Goal: Task Accomplishment & Management: Manage account settings

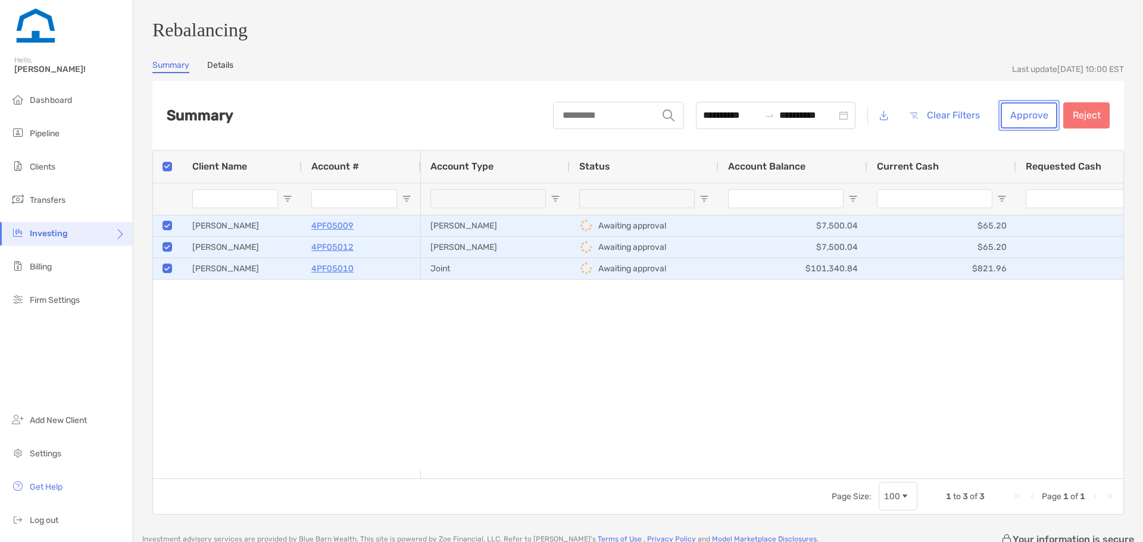
click at [1012, 119] on button "Approve" at bounding box center [1029, 115] width 57 height 26
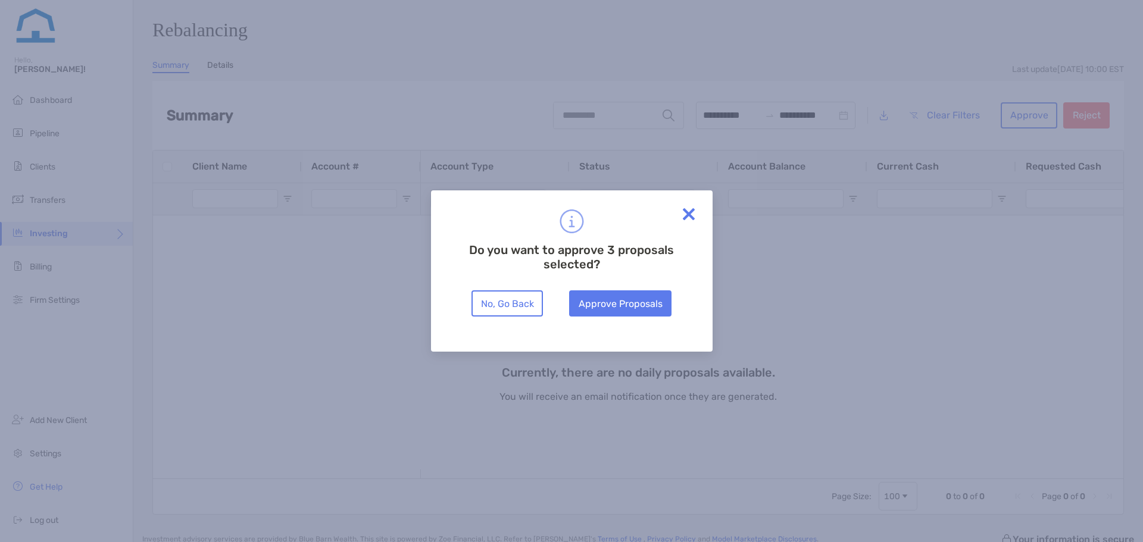
click at [688, 215] on img at bounding box center [689, 214] width 24 height 24
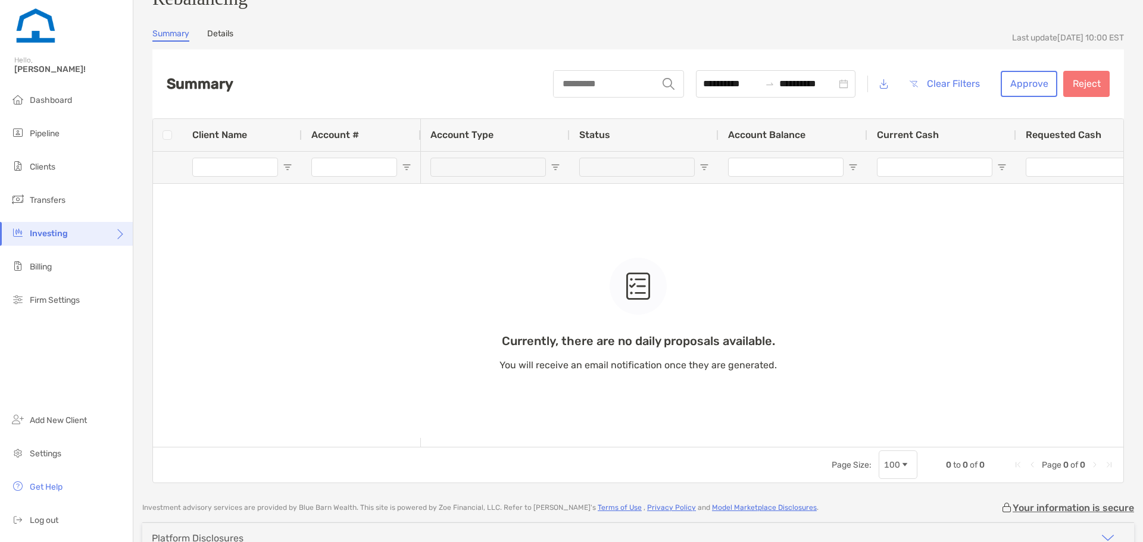
scroll to position [105, 0]
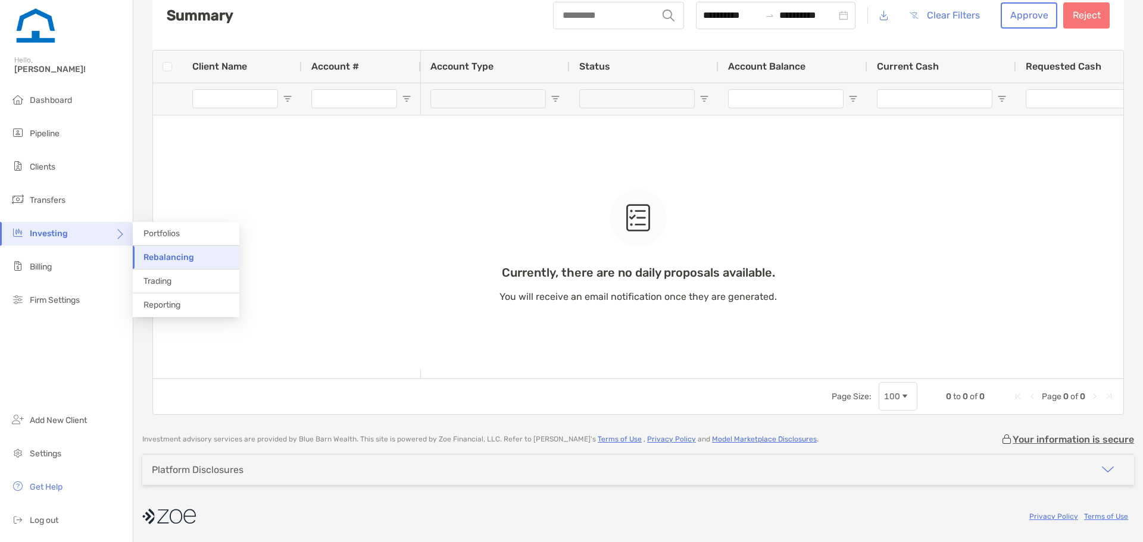
click at [180, 257] on span "Rebalancing" at bounding box center [168, 257] width 51 height 10
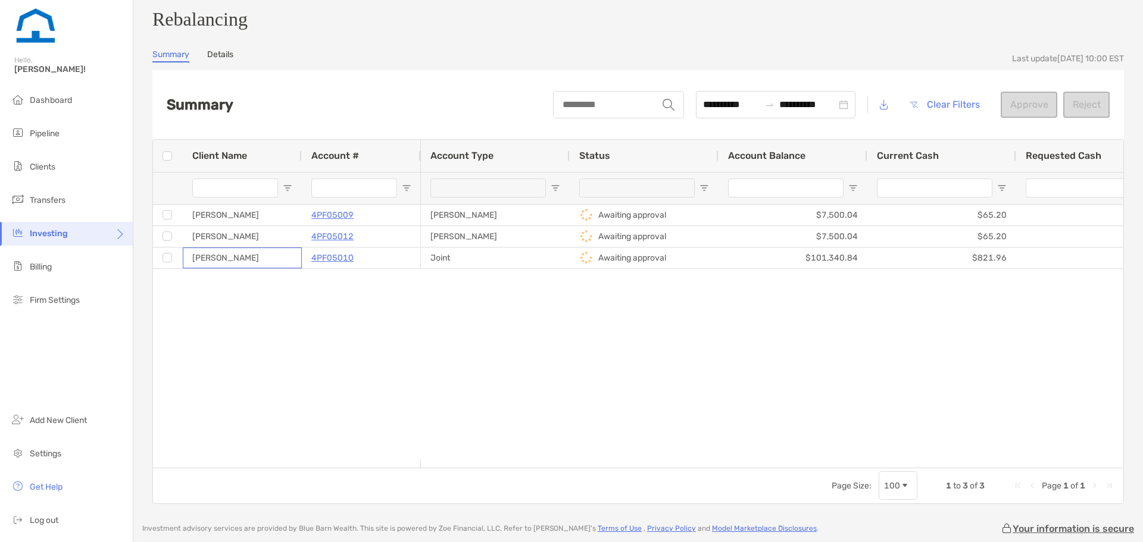
scroll to position [24, 0]
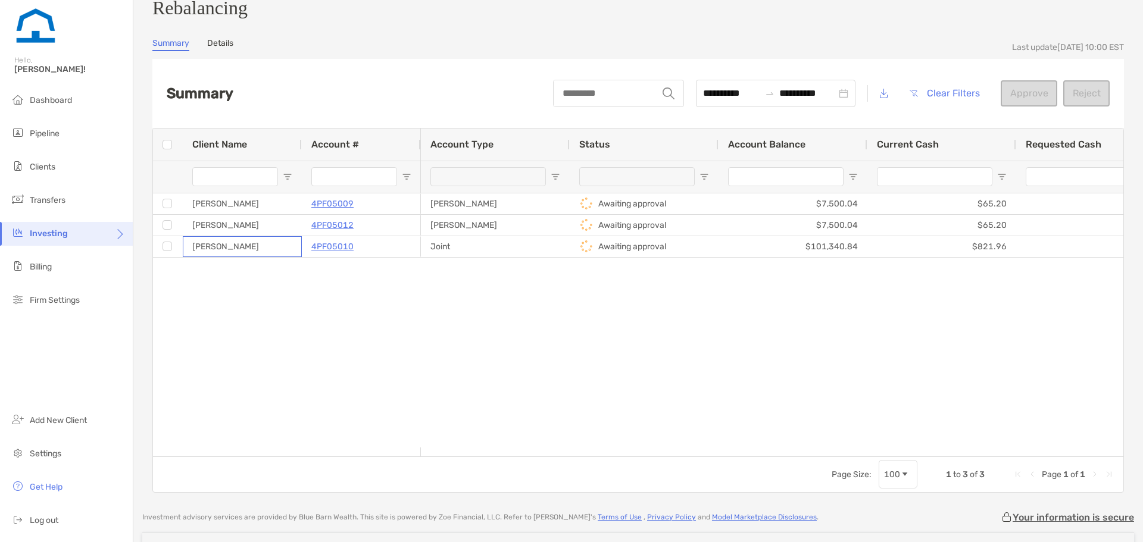
drag, startPoint x: 291, startPoint y: 270, endPoint x: 399, endPoint y: 292, distance: 110.6
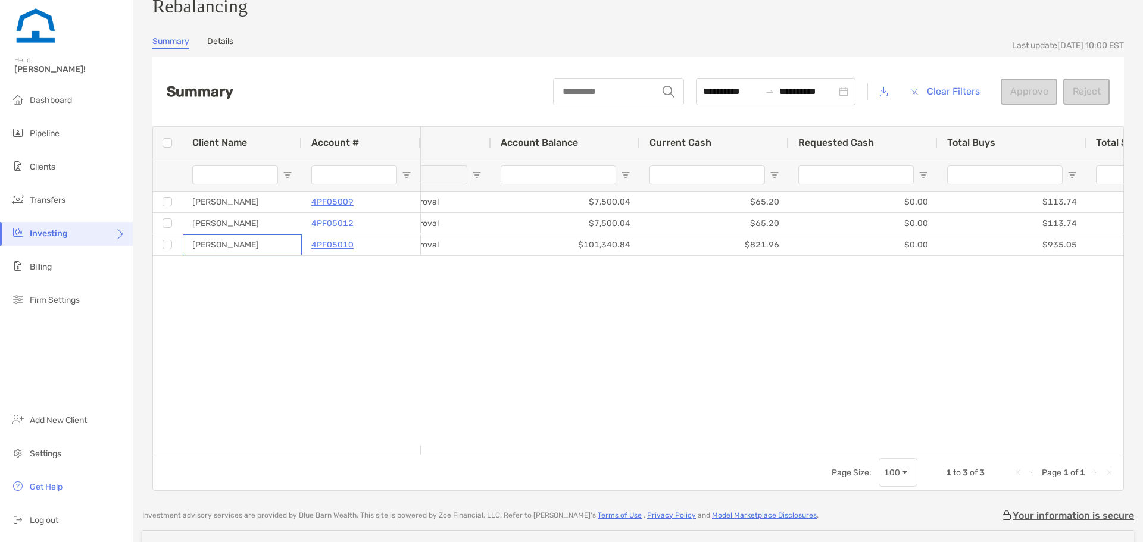
scroll to position [0, 0]
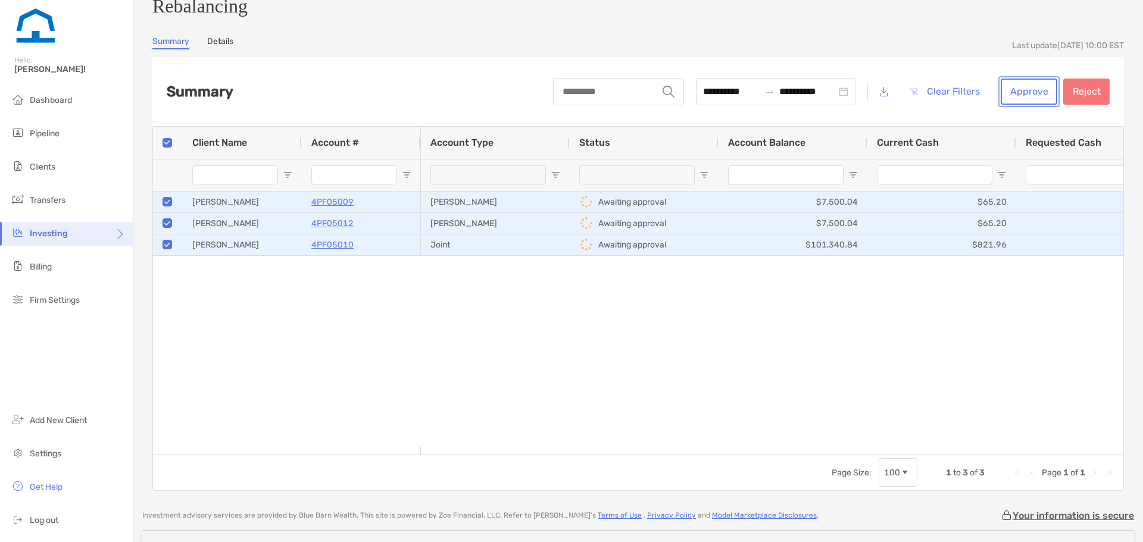
click at [1018, 101] on button "Approve" at bounding box center [1029, 92] width 57 height 26
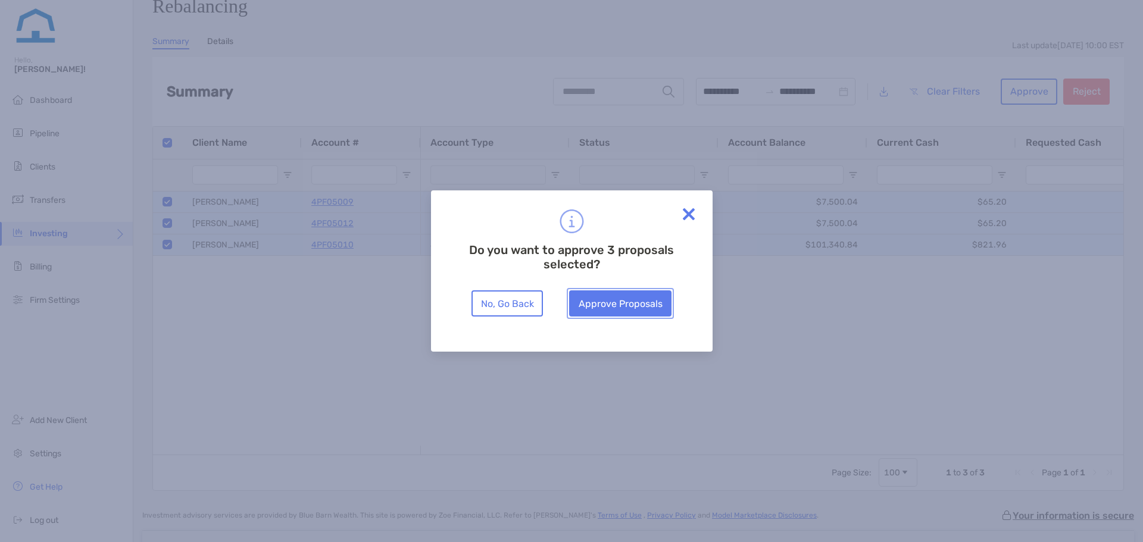
click at [626, 310] on button "Approve Proposals" at bounding box center [620, 304] width 102 height 26
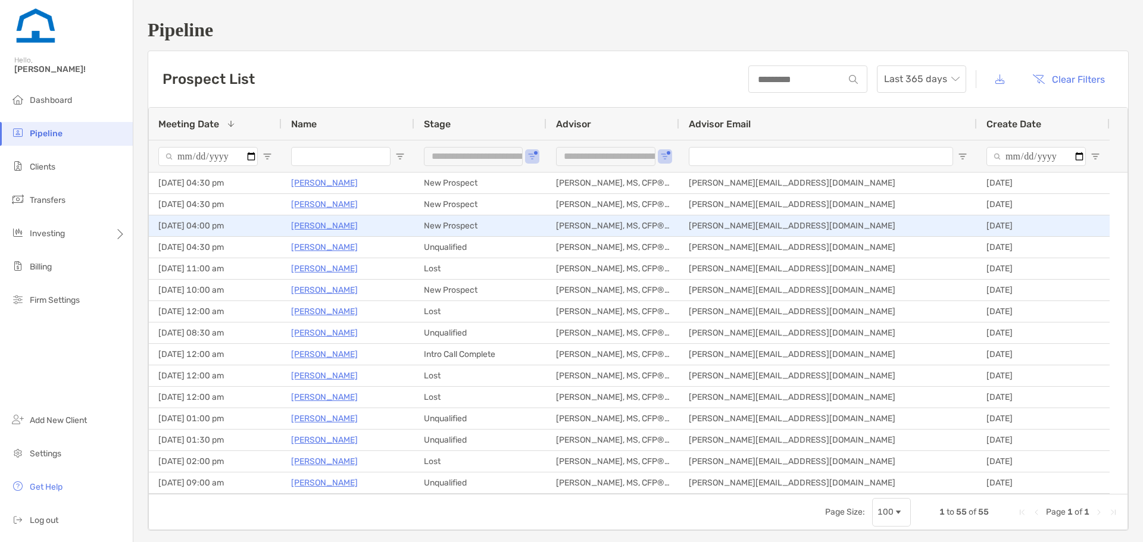
click at [336, 227] on p "Emory Batten" at bounding box center [324, 226] width 67 height 15
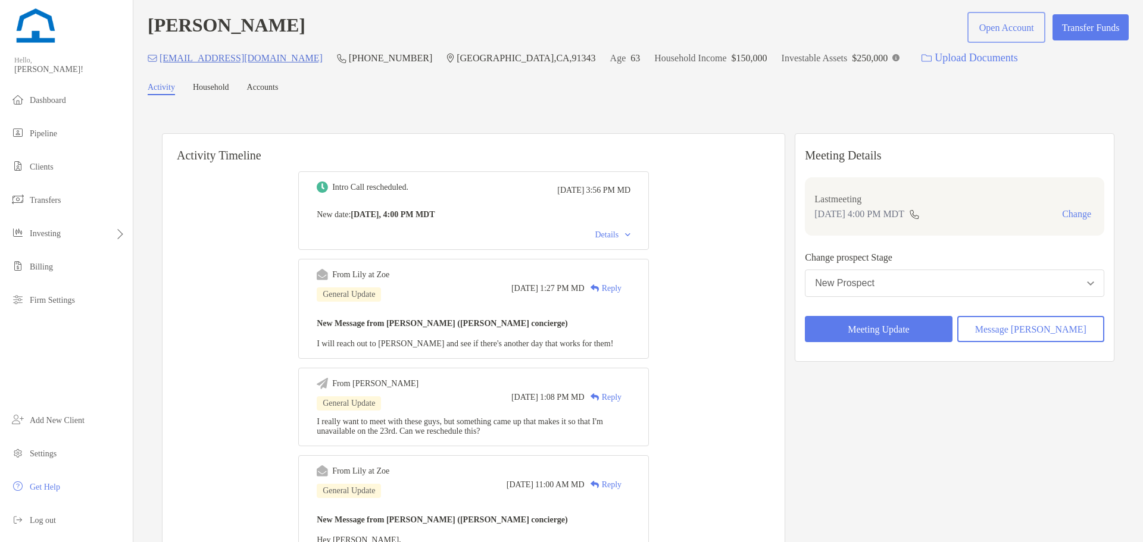
click at [970, 32] on button "Open Account" at bounding box center [1006, 27] width 73 height 26
click at [878, 279] on button "New Prospect" at bounding box center [955, 283] width 300 height 27
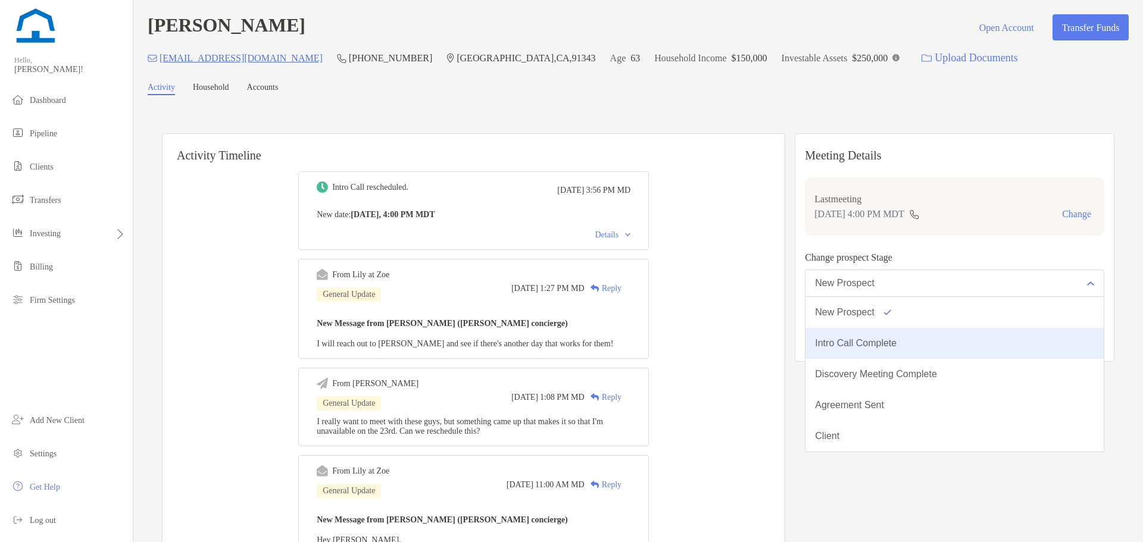
click at [878, 345] on div "Intro Call Complete" at bounding box center [856, 343] width 82 height 11
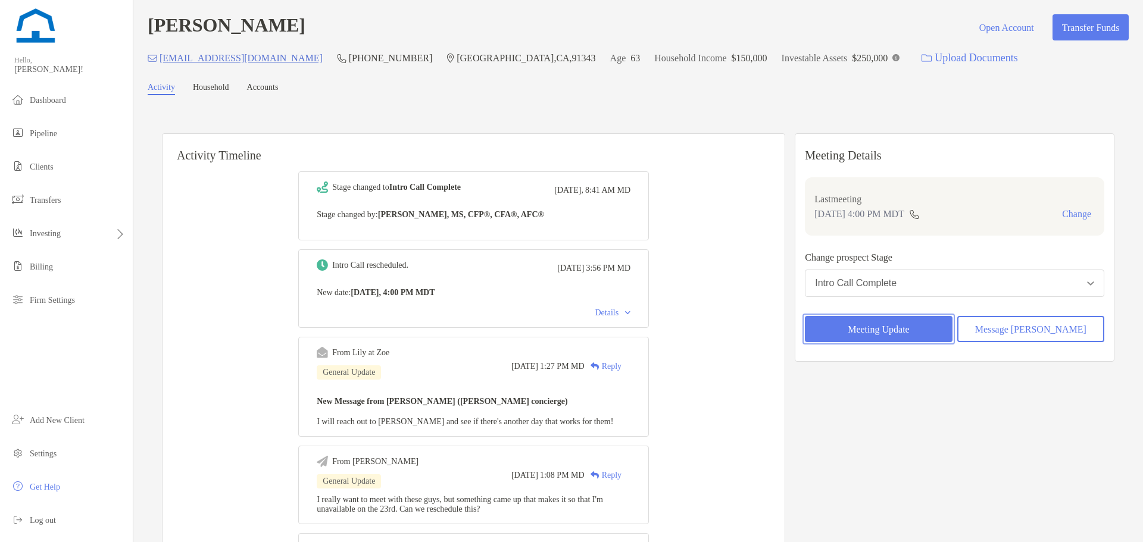
click at [894, 331] on button "Meeting Update" at bounding box center [878, 329] width 147 height 26
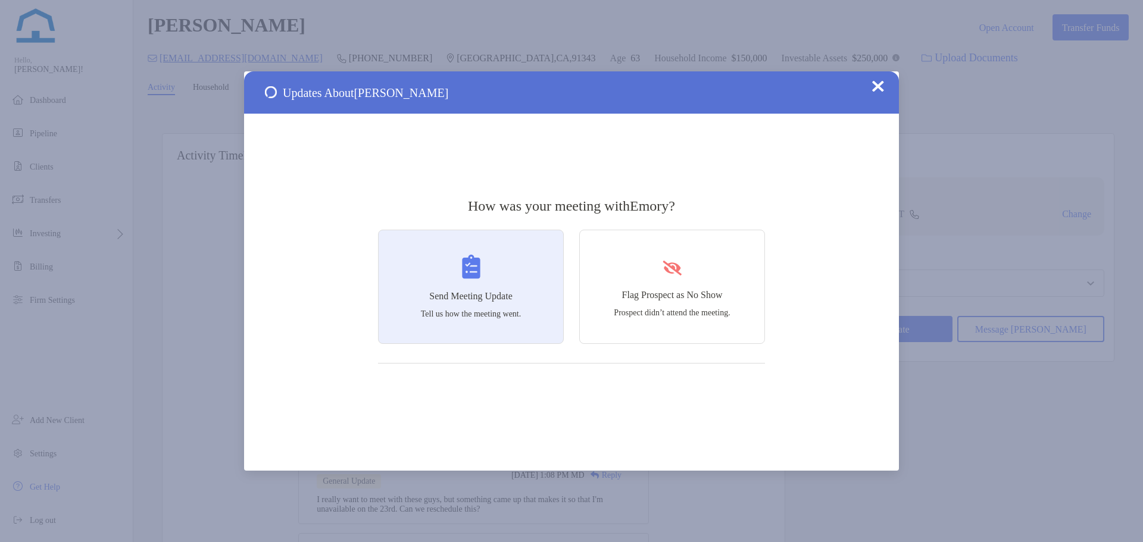
click at [482, 258] on div "Send Meeting Update Tell us how the meeting went." at bounding box center [471, 287] width 186 height 114
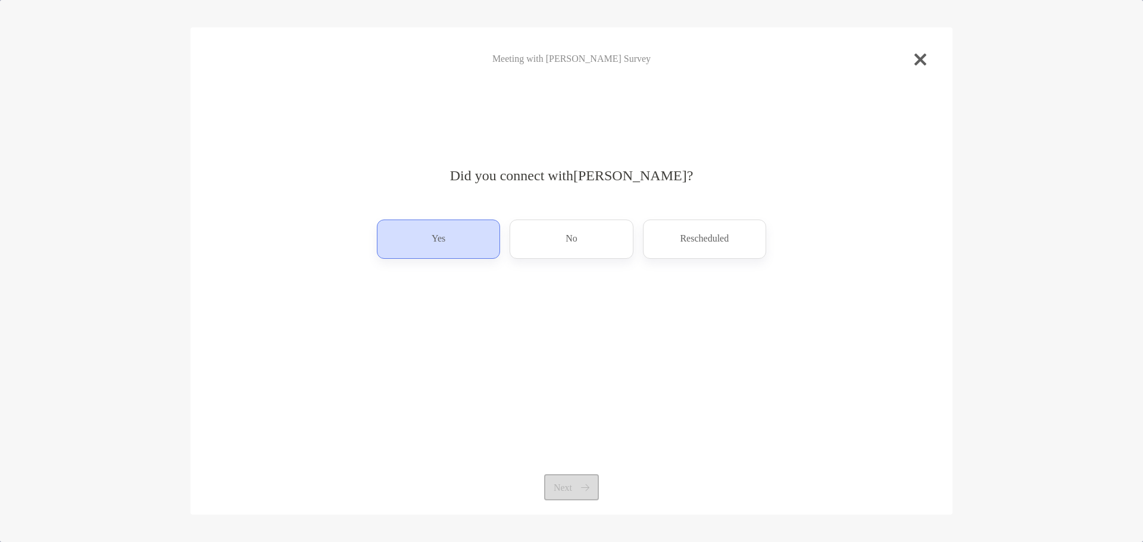
click at [482, 244] on div "Yes" at bounding box center [438, 239] width 123 height 39
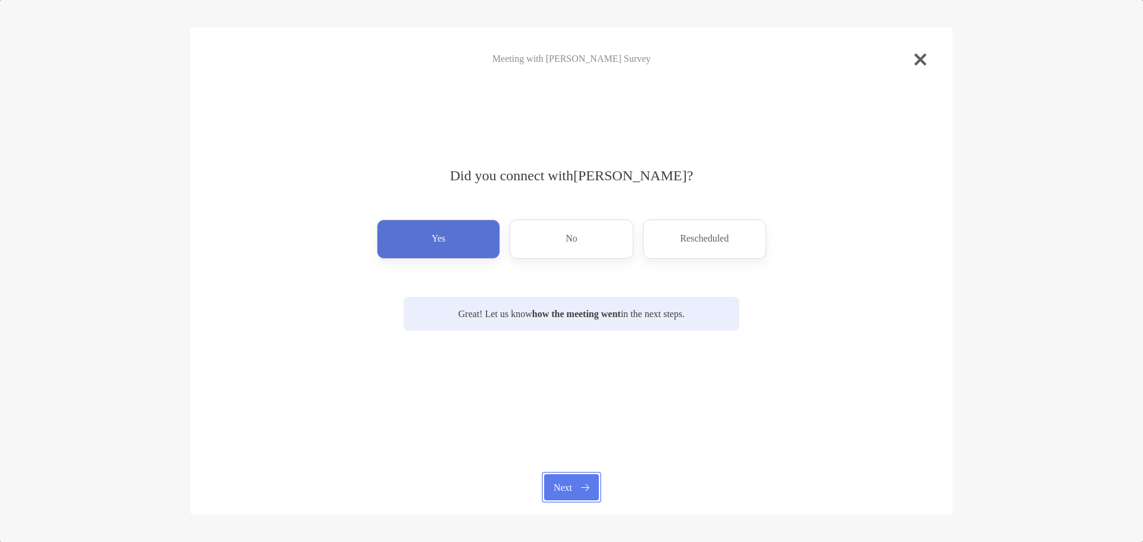
click at [577, 488] on button "Next" at bounding box center [571, 488] width 54 height 26
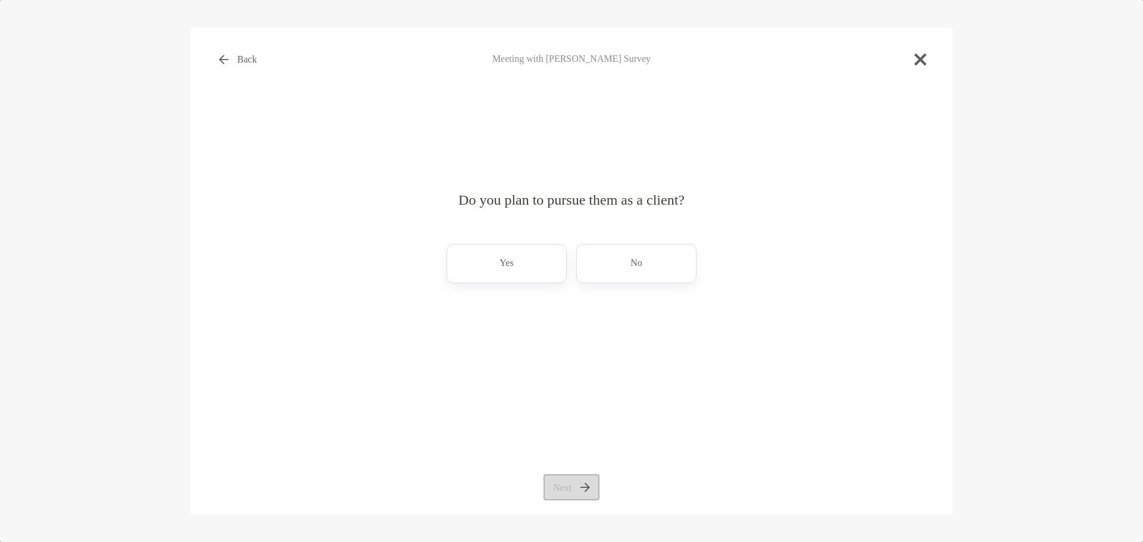
click at [651, 267] on div "No" at bounding box center [636, 263] width 120 height 39
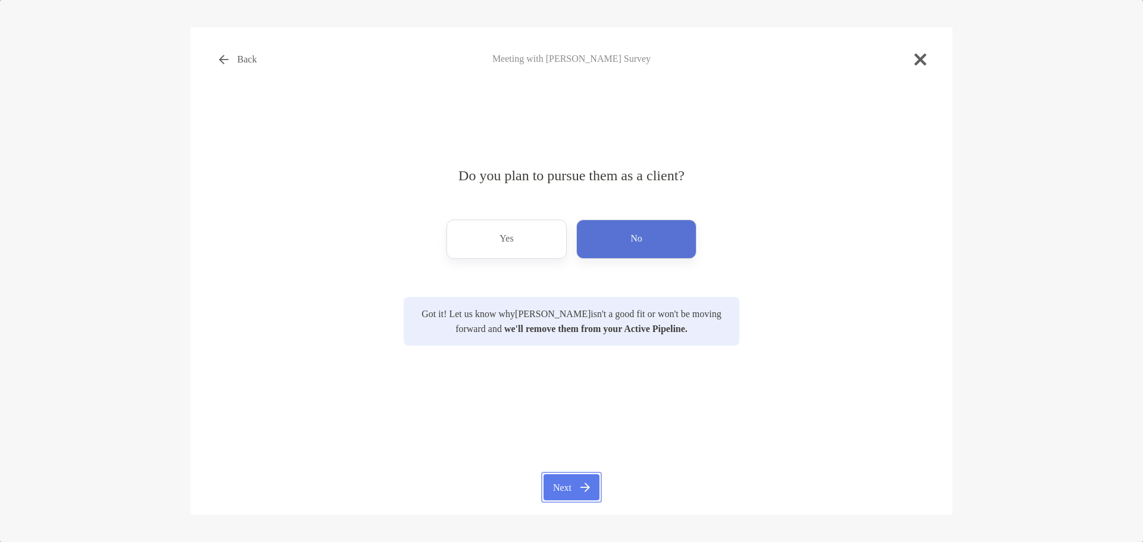
click at [591, 487] on button "Next" at bounding box center [571, 488] width 55 height 26
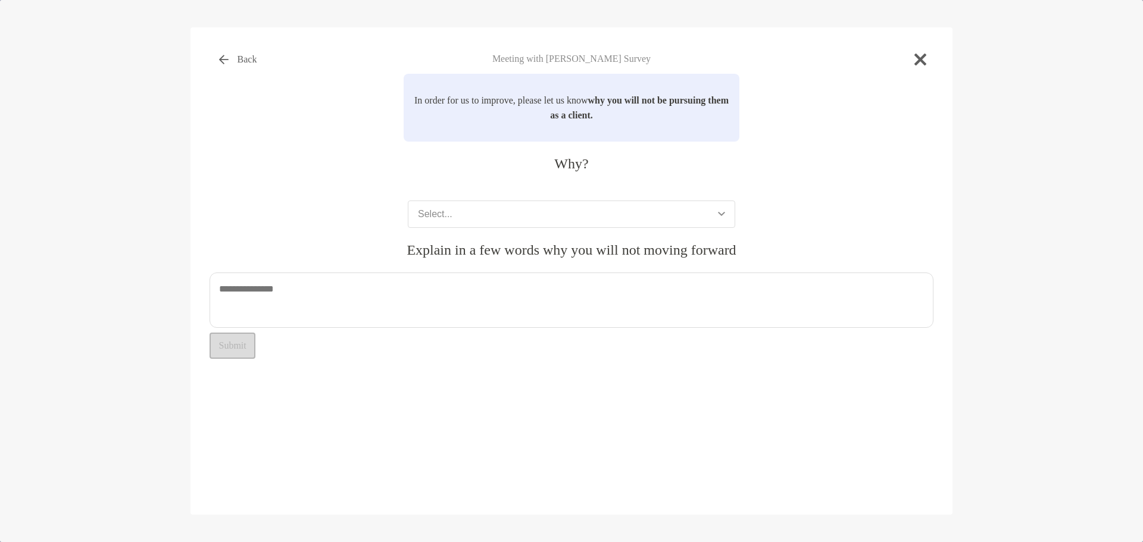
click at [526, 223] on button "Select..." at bounding box center [571, 214] width 327 height 27
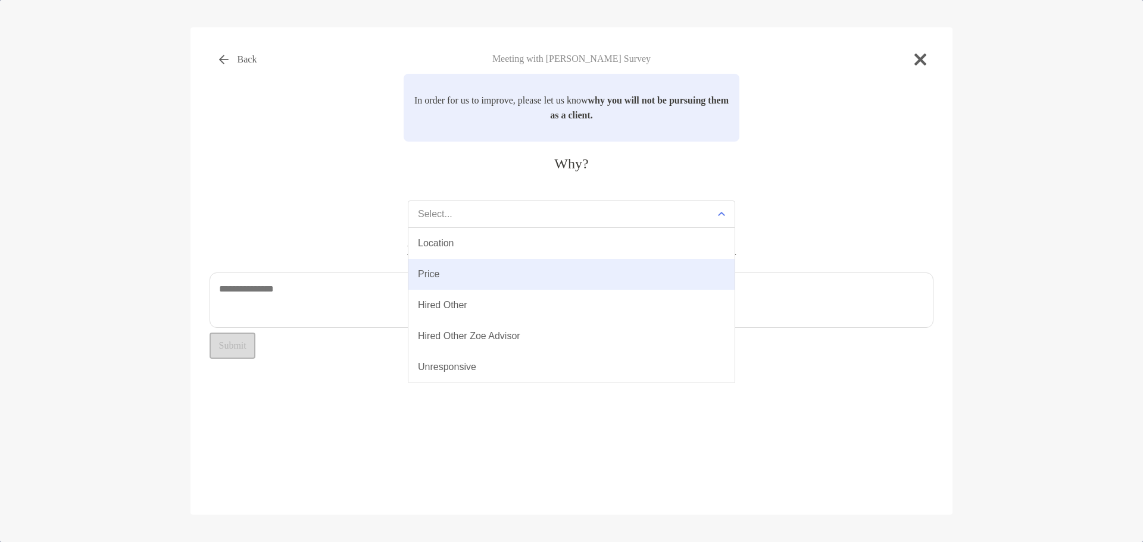
click at [559, 282] on button "Price" at bounding box center [571, 274] width 326 height 31
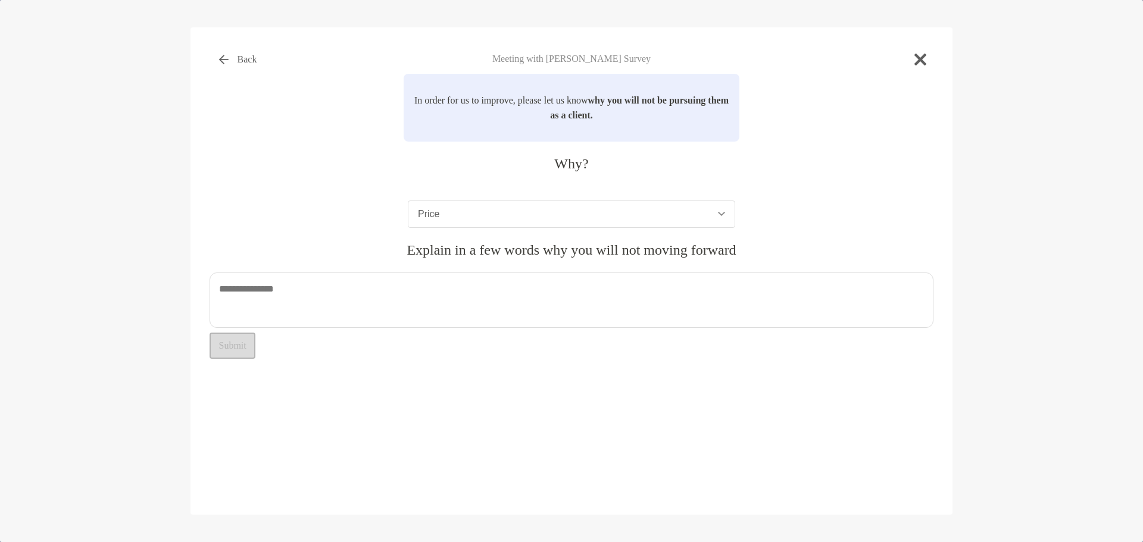
click at [541, 300] on textarea at bounding box center [572, 300] width 724 height 55
type textarea "*"
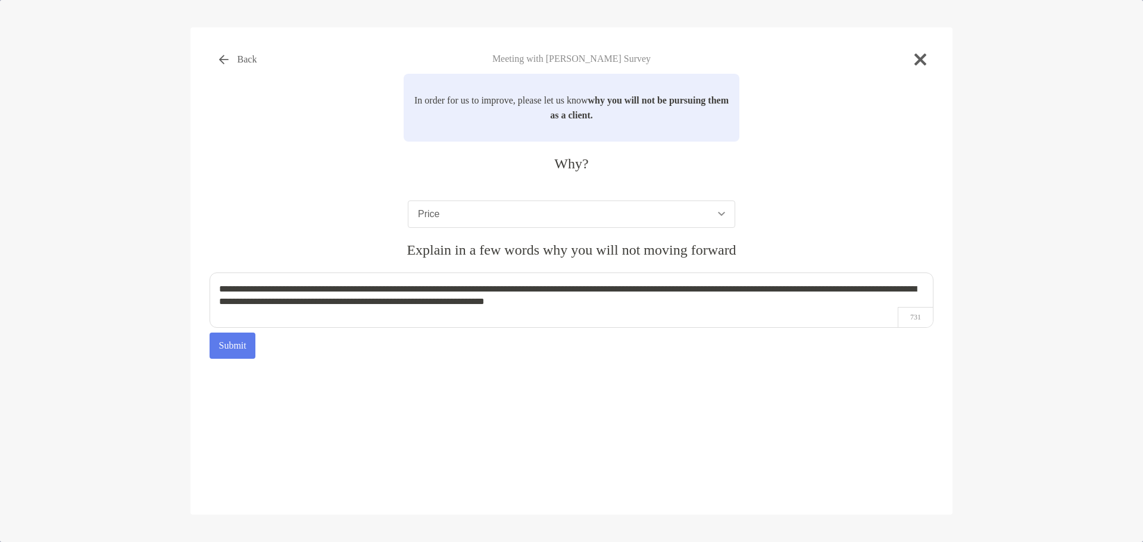
type textarea "**********"
click at [242, 355] on button "Submit" at bounding box center [233, 346] width 46 height 26
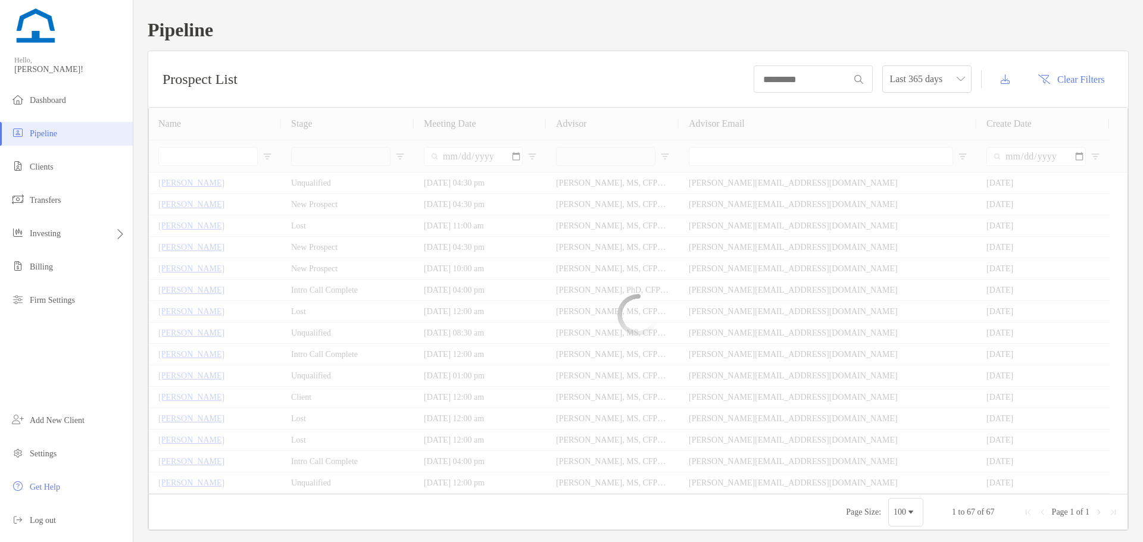
type input "**********"
